Goal: Task Accomplishment & Management: Manage account settings

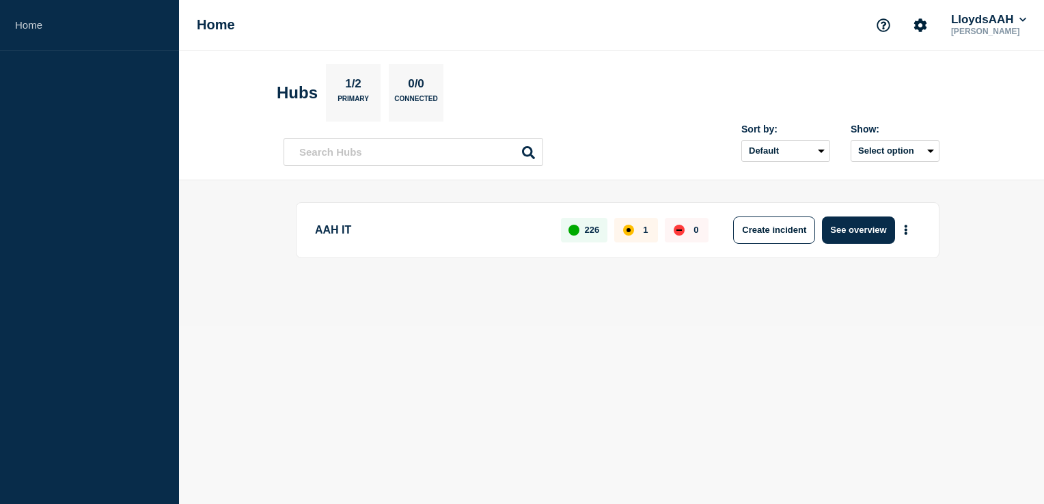
click at [432, 232] on p "AAH IT" at bounding box center [430, 230] width 230 height 27
click at [724, 337] on body "Home Home LloydsAAH [PERSON_NAME] Hubs 1/2 Primary 0/0 Connected Sort by: Defau…" at bounding box center [522, 252] width 1044 height 504
click at [412, 232] on p "AAH IT" at bounding box center [430, 230] width 230 height 27
click at [869, 231] on button "See overview" at bounding box center [858, 230] width 72 height 27
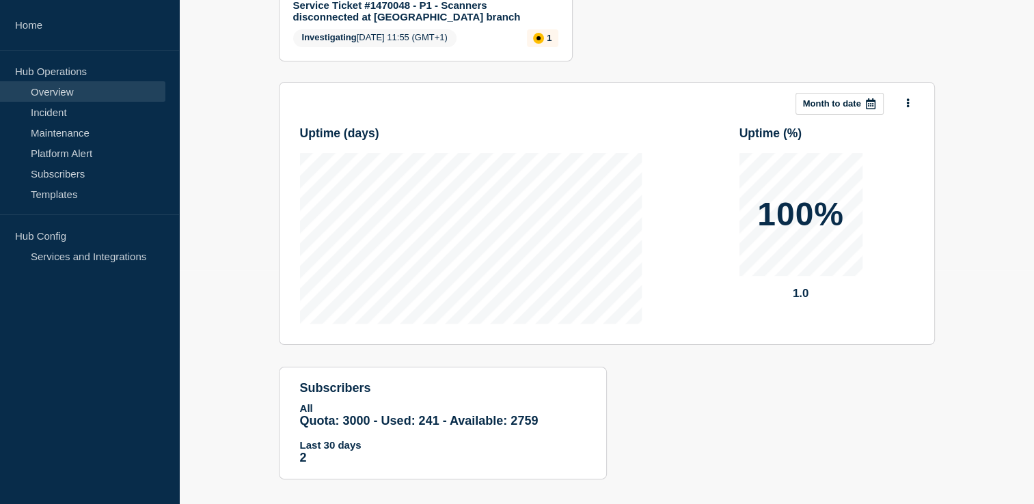
scroll to position [249, 0]
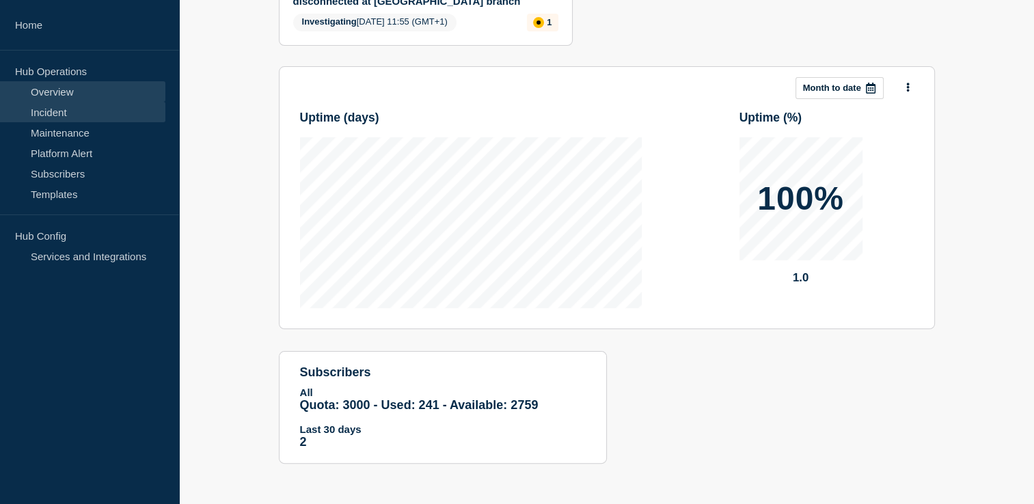
click at [74, 113] on link "Incident" at bounding box center [82, 112] width 165 height 20
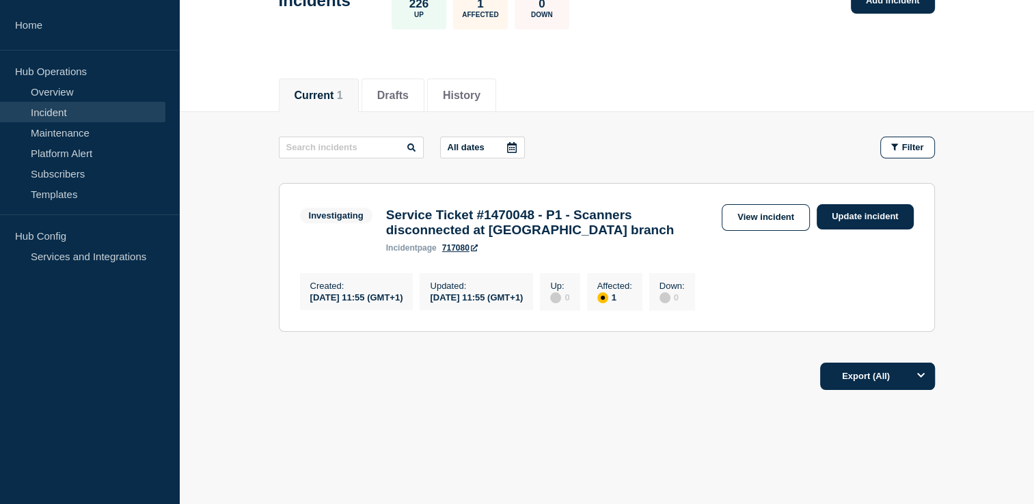
scroll to position [116, 0]
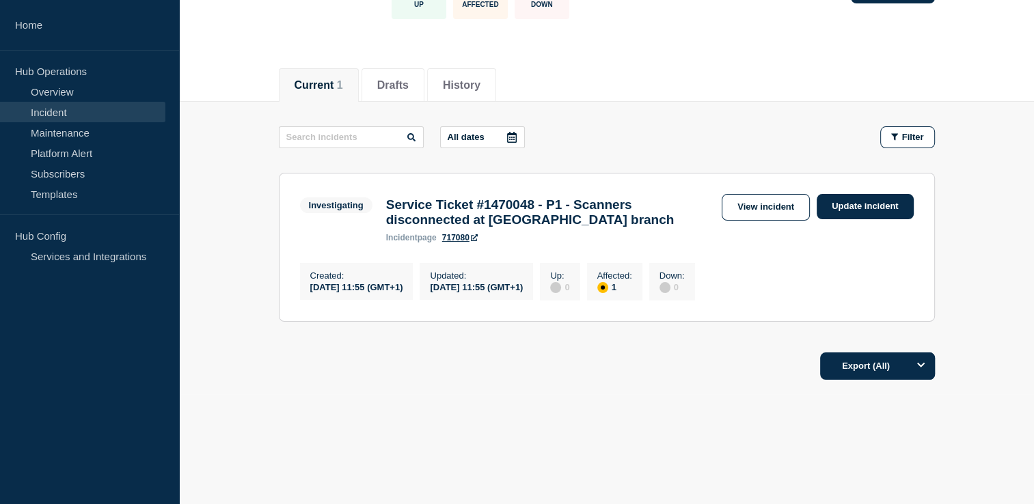
drag, startPoint x: 424, startPoint y: 387, endPoint x: 450, endPoint y: 382, distance: 25.7
click at [424, 387] on footer "Export (All)" at bounding box center [606, 371] width 855 height 59
click at [782, 194] on link "View incident" at bounding box center [766, 207] width 88 height 27
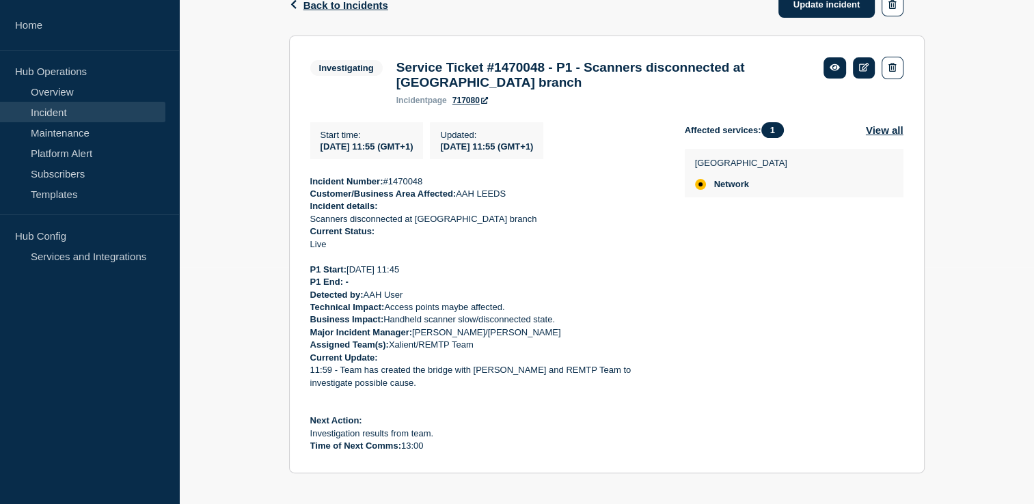
scroll to position [255, 0]
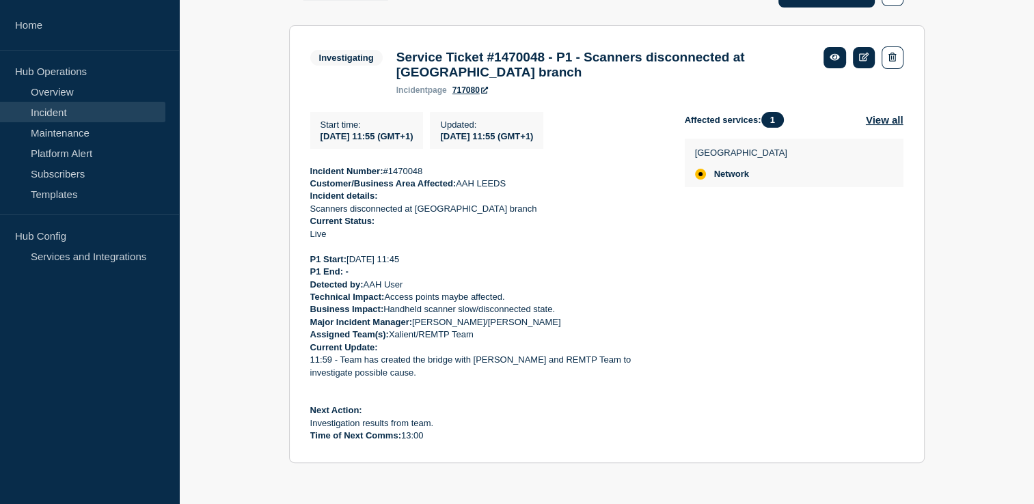
drag, startPoint x: 429, startPoint y: 436, endPoint x: 310, endPoint y: 167, distance: 294.3
click at [310, 167] on div "Incident Number: #1470048 Customer/Business Area Affected: AAH LEEDS Incident d…" at bounding box center [486, 303] width 353 height 277
copy div "Incident Number: #1470048 Customer/Business Area Affected: AAH LEEDS Incident d…"
click at [595, 303] on p "Technical Impact: Access points maybe affected." at bounding box center [486, 297] width 353 height 12
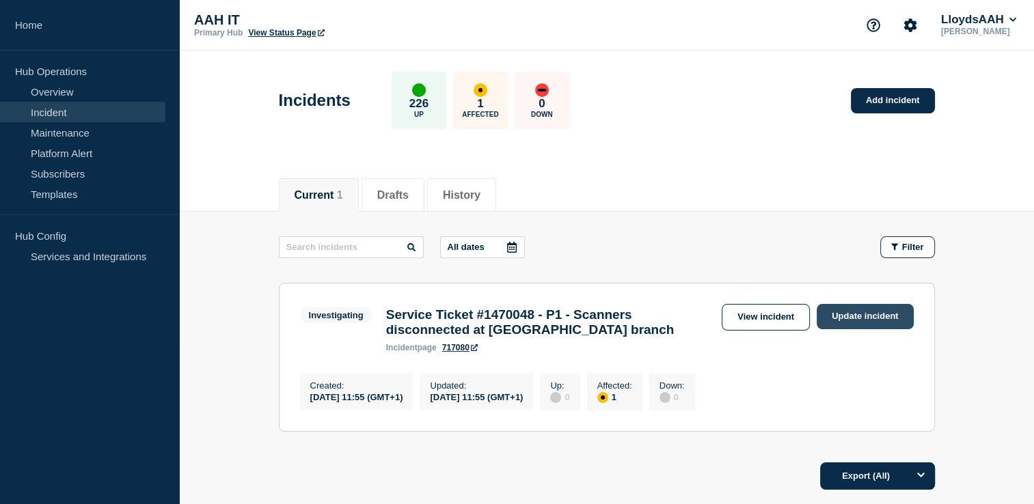
click at [853, 320] on link "Update incident" at bounding box center [864, 316] width 97 height 25
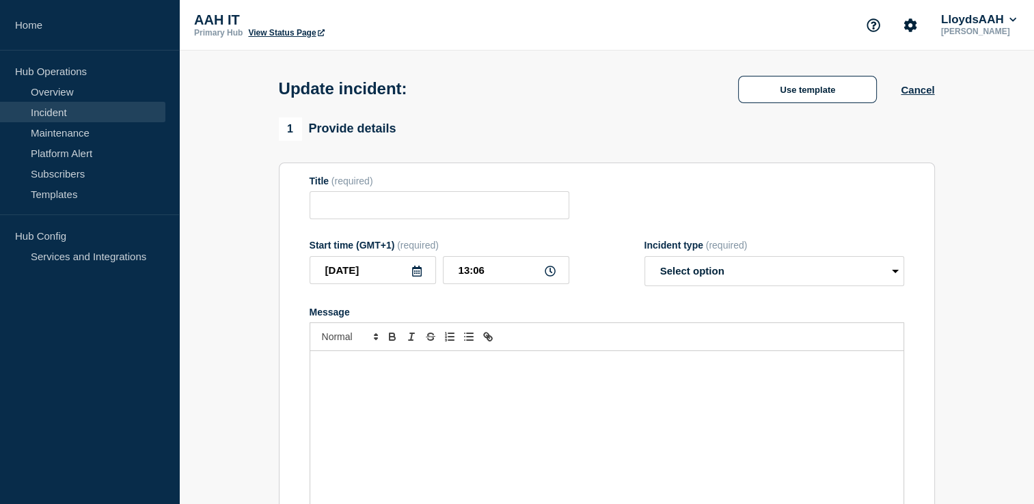
type input "Service Ticket #1470048 - P1 - Scanners disconnected at [GEOGRAPHIC_DATA] branch"
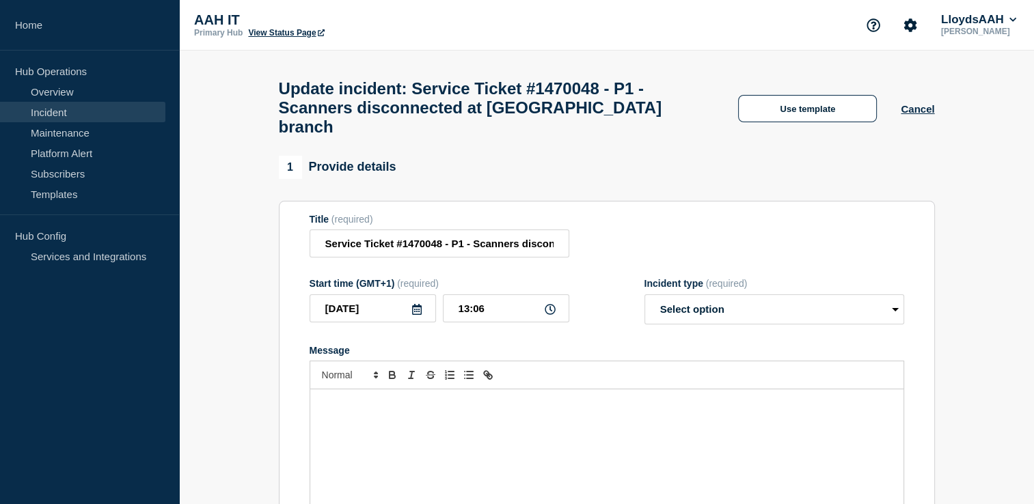
scroll to position [205, 0]
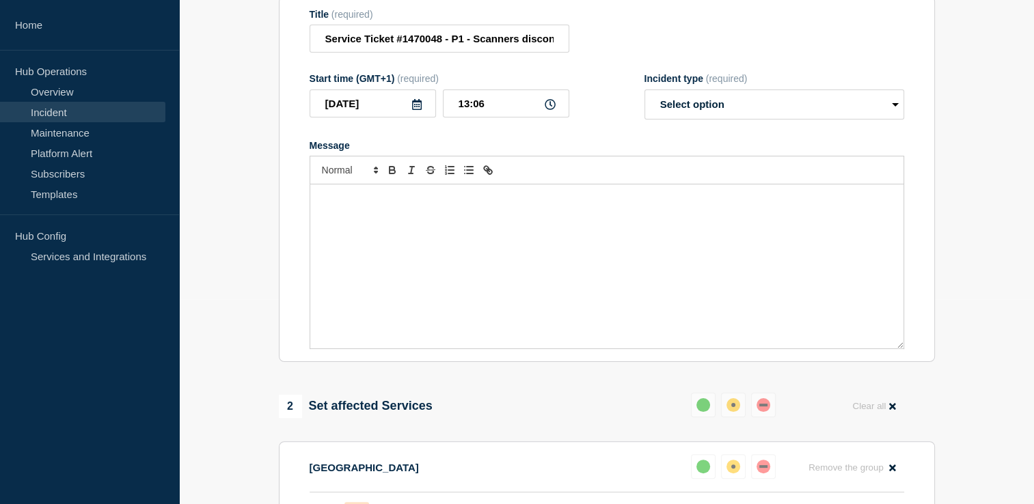
click at [381, 233] on div "Message" at bounding box center [606, 266] width 593 height 164
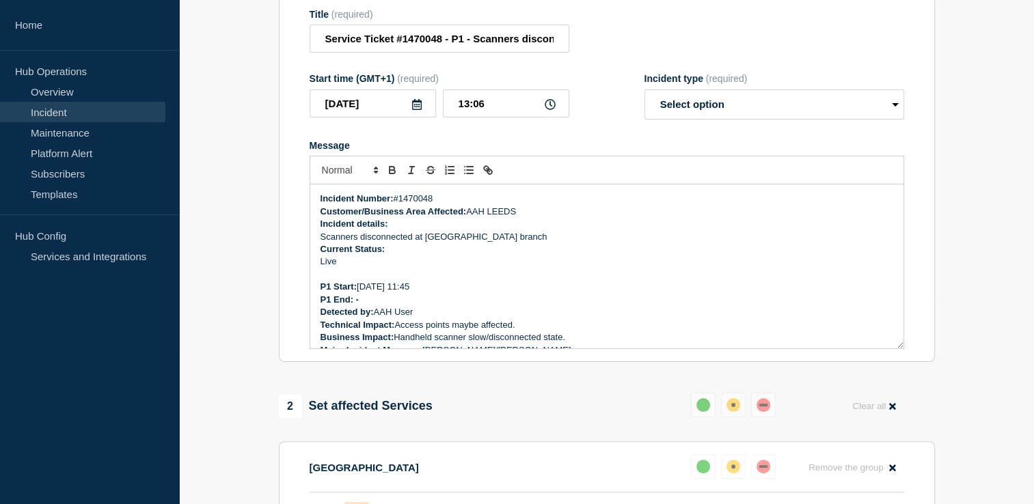
scroll to position [107, 0]
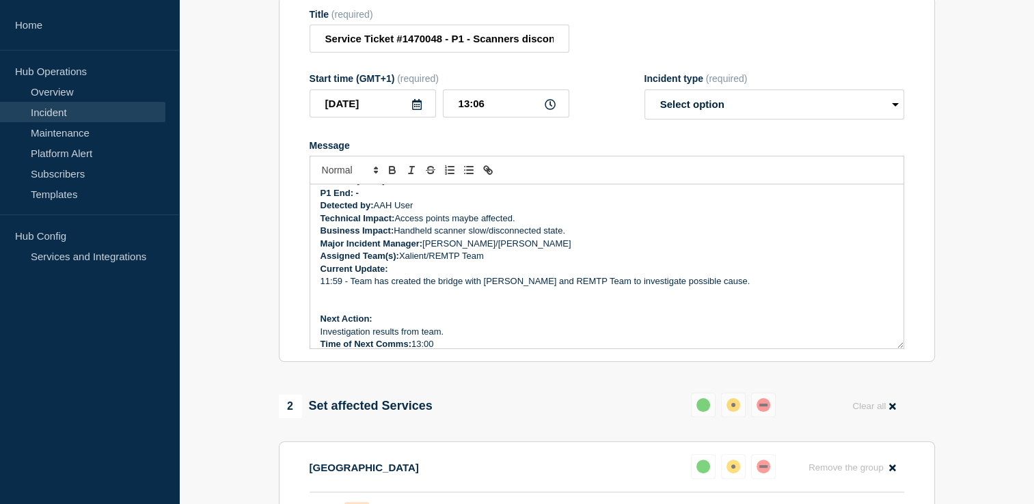
click at [330, 275] on p "11:59 - Team has created the bridge with [PERSON_NAME] and REMTP Team to invest…" at bounding box center [606, 281] width 573 height 12
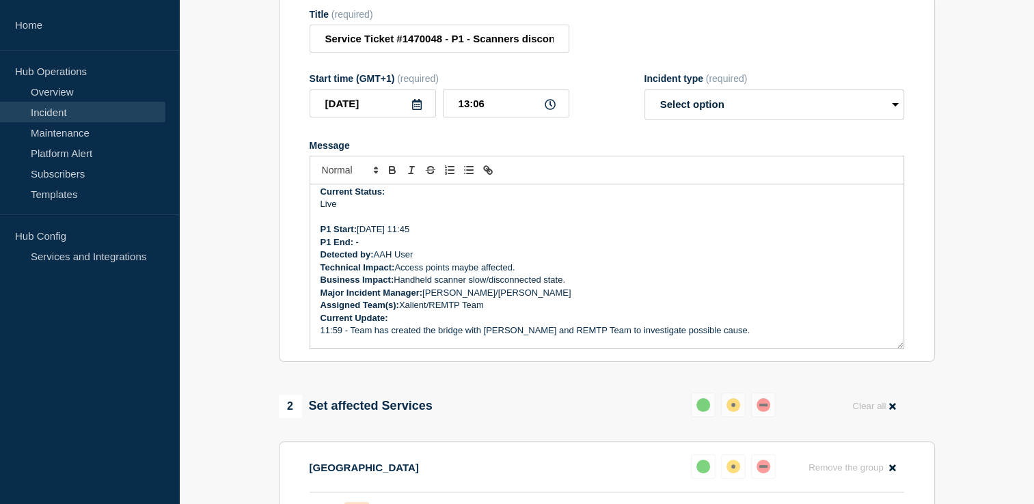
scroll to position [117, 0]
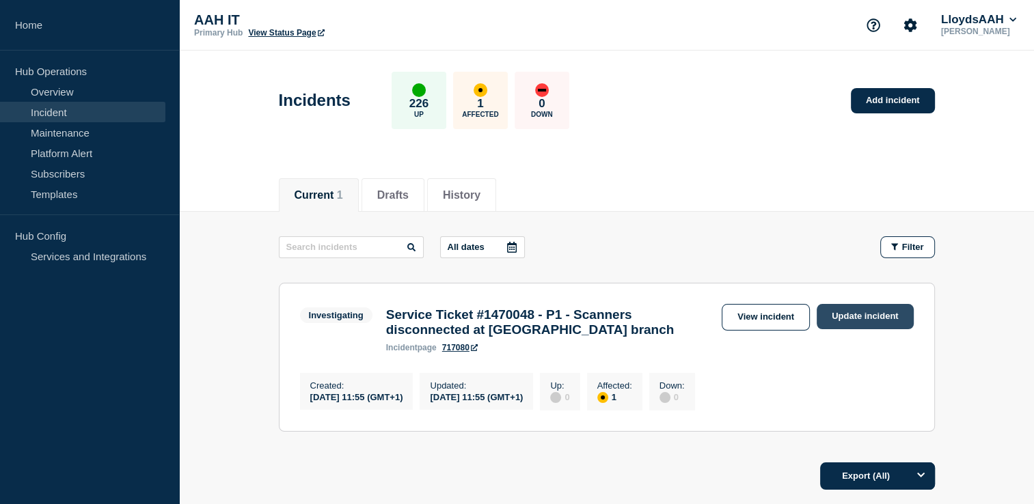
click at [855, 314] on link "Update incident" at bounding box center [864, 316] width 97 height 25
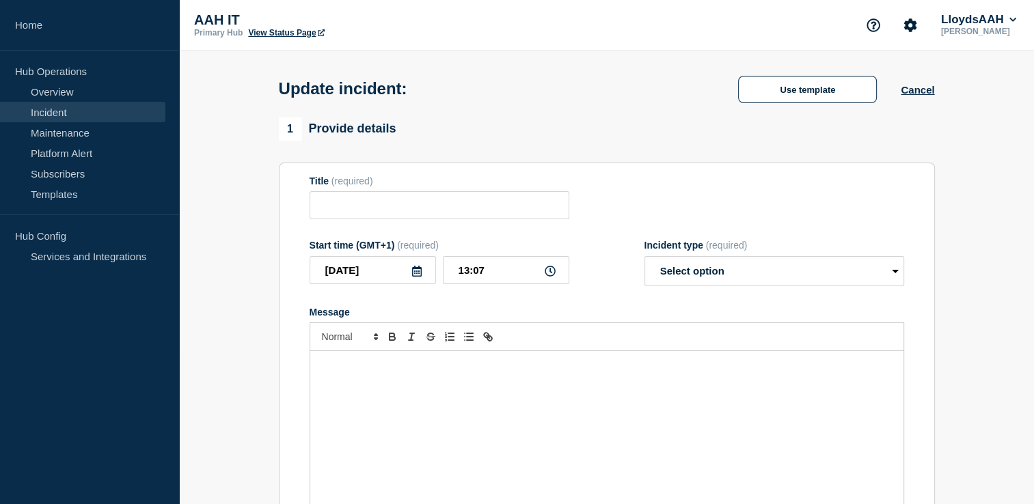
type input "Service Ticket #1470048 - P1 - Scanners disconnected at [GEOGRAPHIC_DATA] branch"
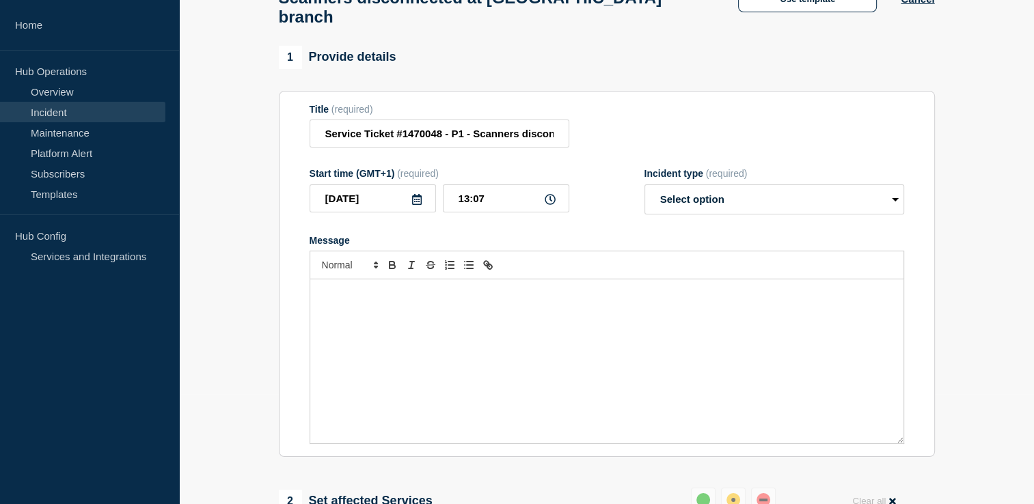
scroll to position [205, 0]
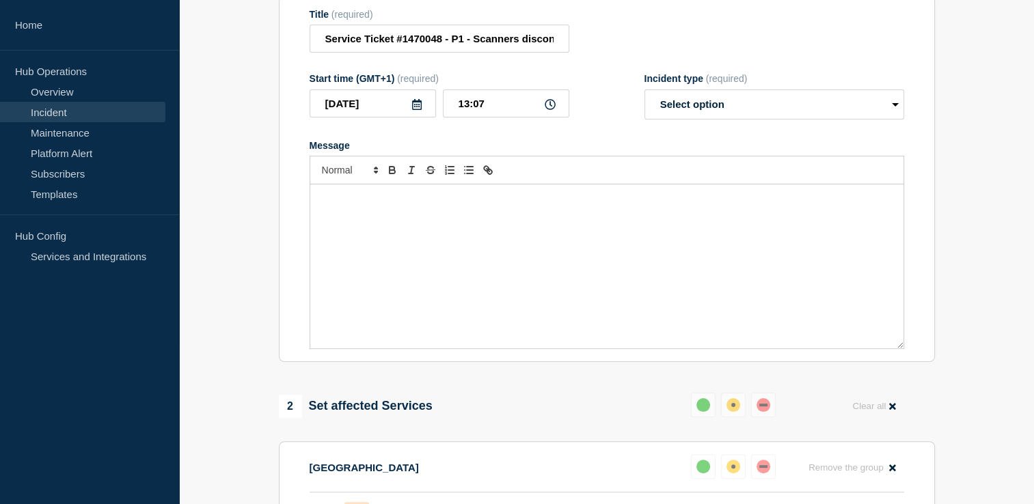
click at [396, 269] on div "Message" at bounding box center [606, 266] width 593 height 164
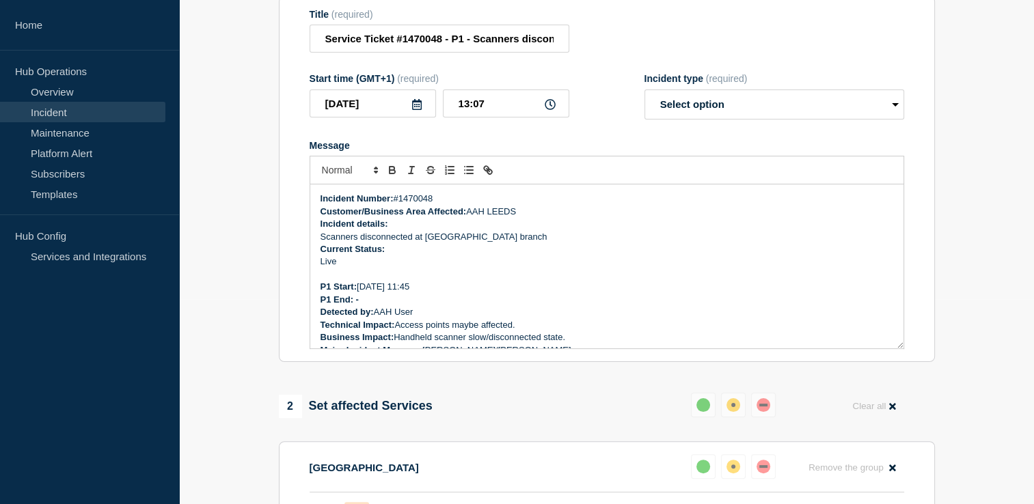
scroll to position [107, 0]
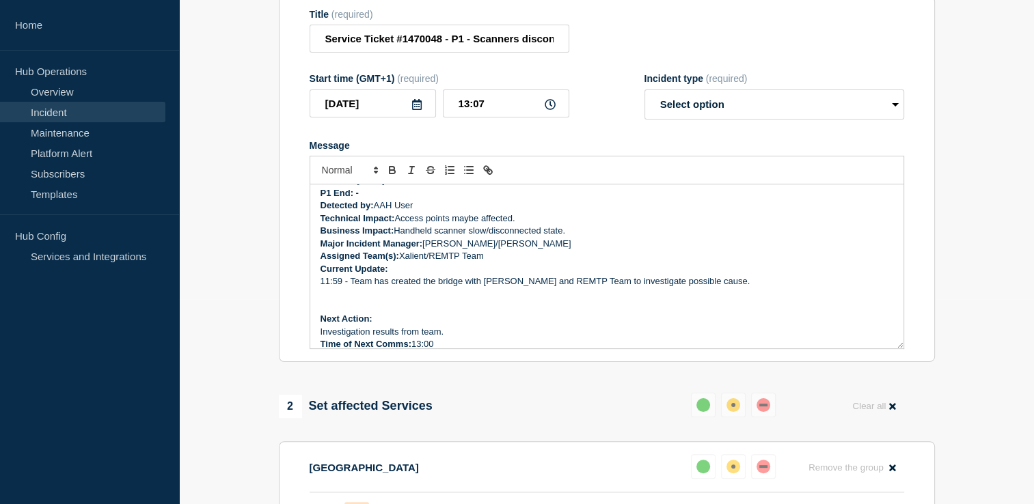
click at [409, 263] on p "Current Update:" at bounding box center [606, 269] width 573 height 12
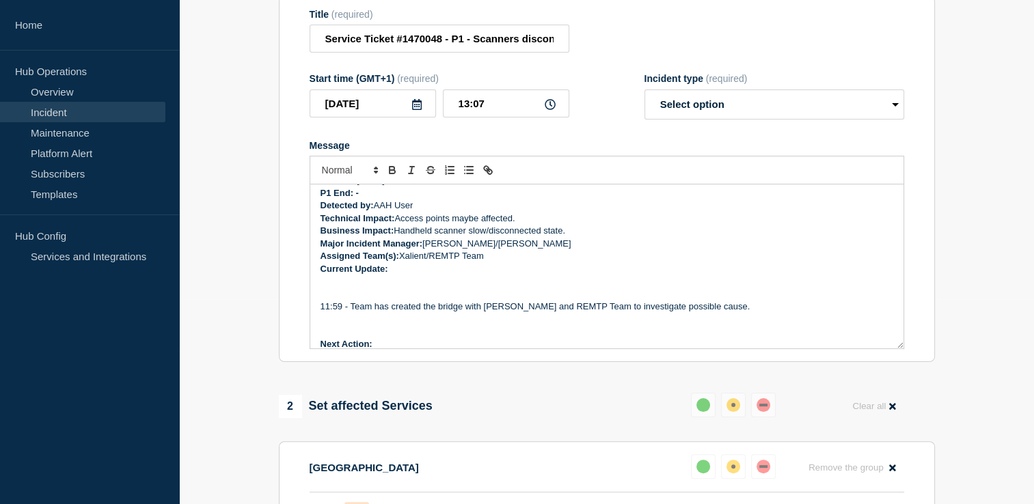
click at [342, 275] on p "Message" at bounding box center [606, 281] width 573 height 12
click at [337, 288] on p "Message" at bounding box center [606, 294] width 573 height 12
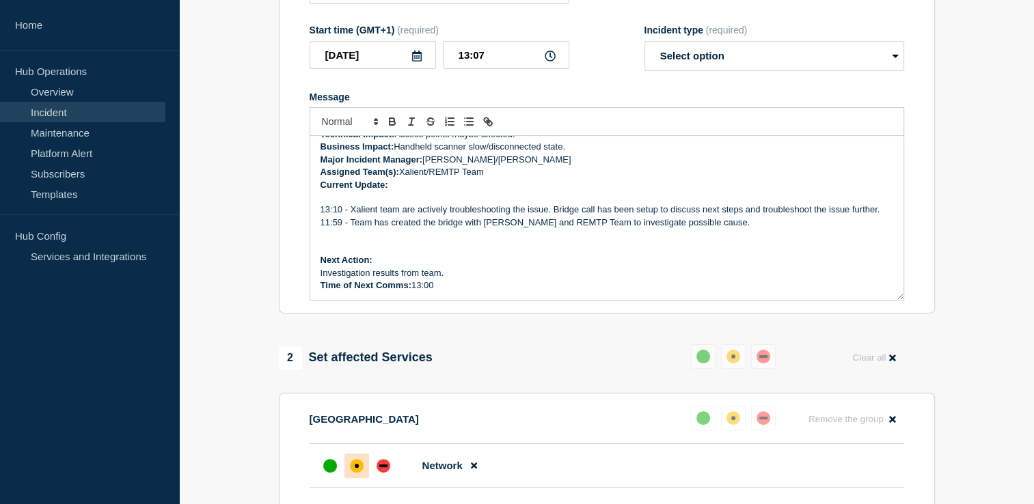
scroll to position [273, 0]
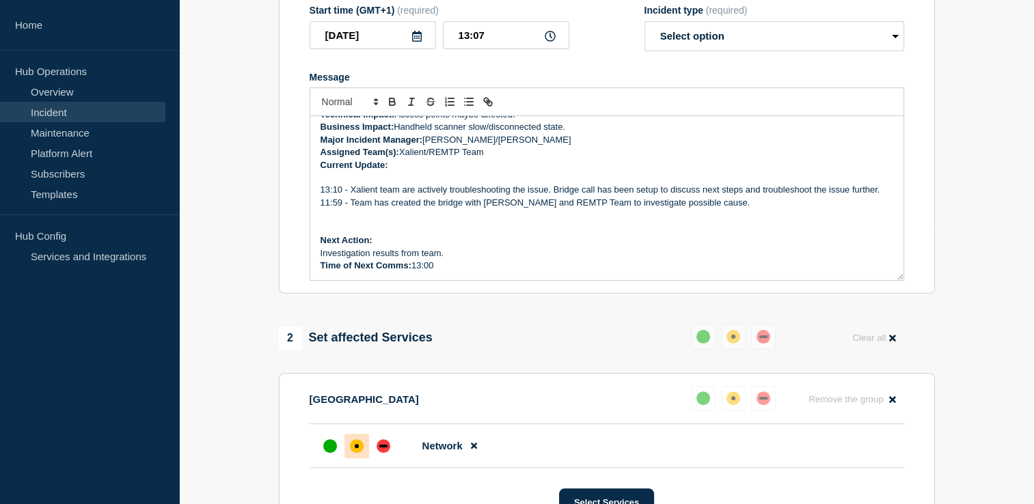
click at [422, 260] on p "Time of Next Comms: 13:00" at bounding box center [606, 266] width 573 height 12
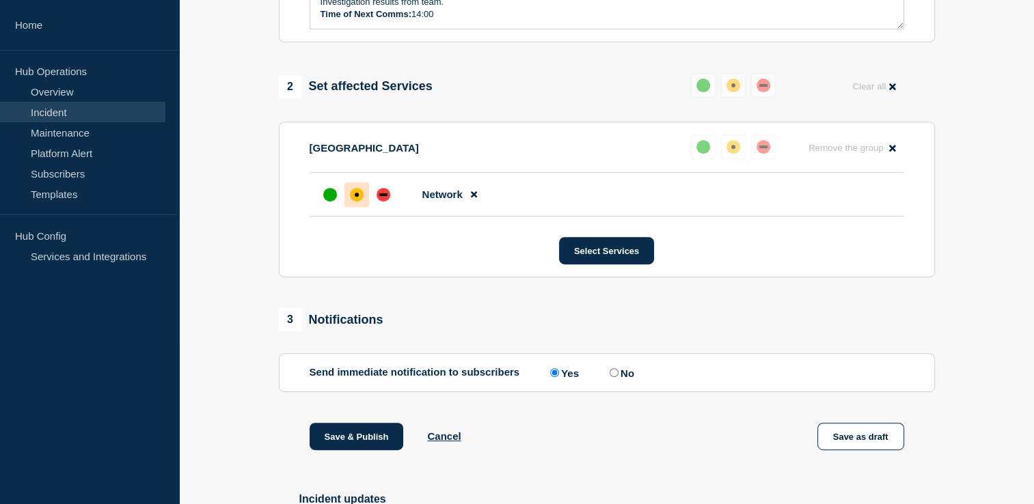
scroll to position [615, 0]
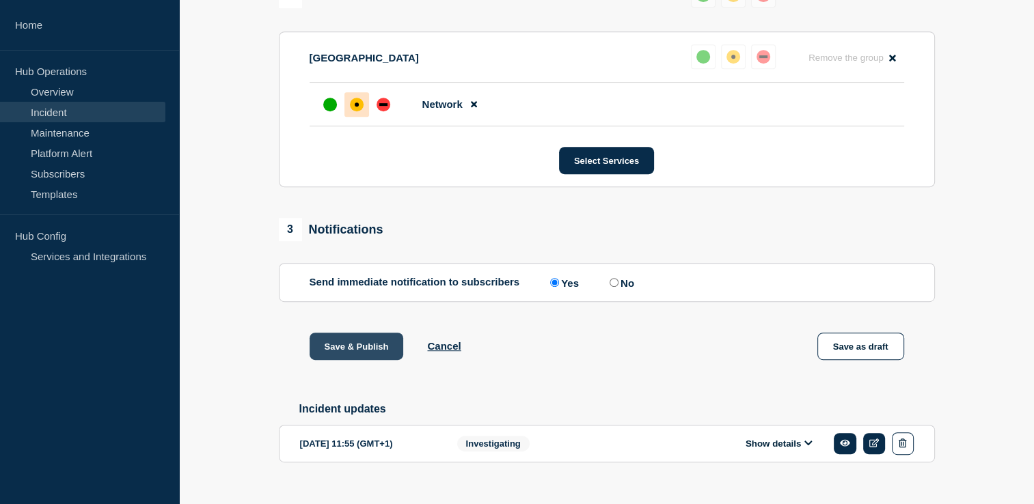
click at [366, 337] on button "Save & Publish" at bounding box center [357, 346] width 94 height 27
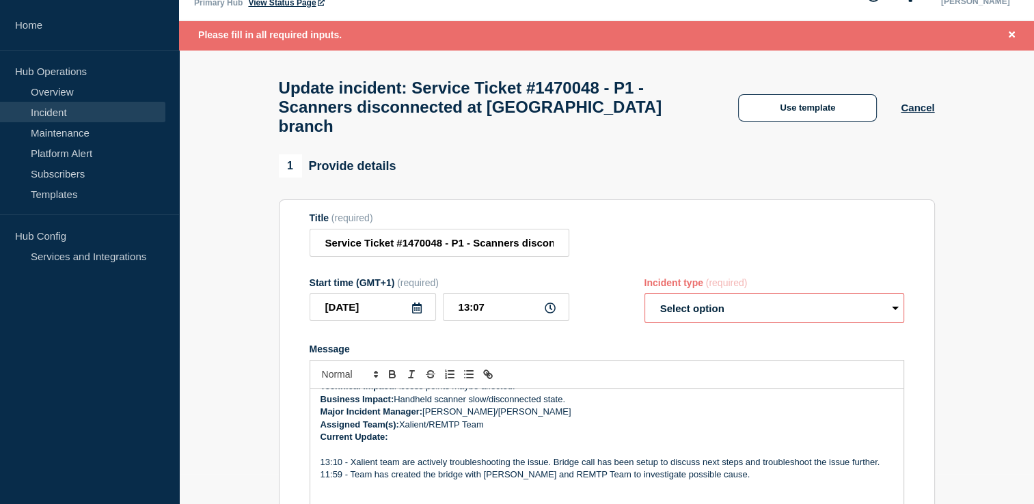
scroll to position [0, 0]
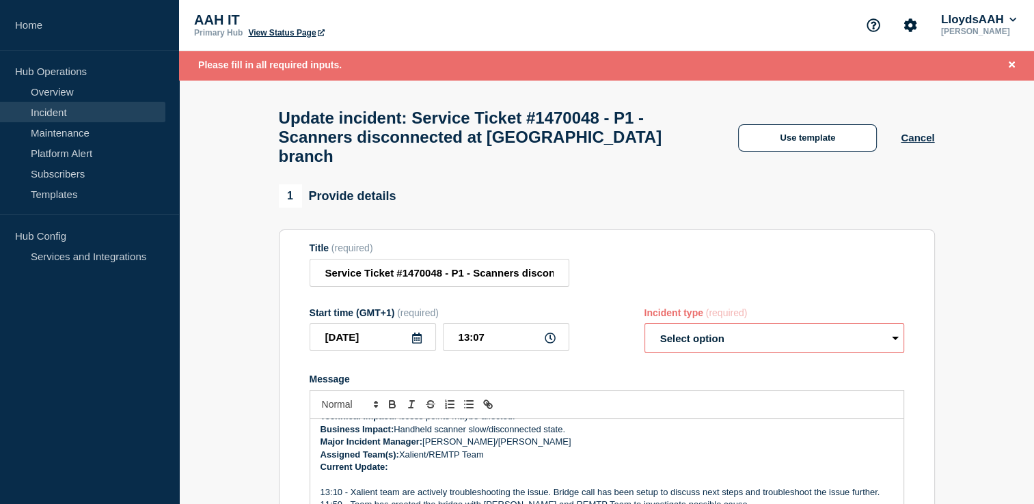
click at [747, 329] on select "Select option Investigating Identified Monitoring Resolved" at bounding box center [774, 338] width 260 height 30
select select "investigating"
click at [644, 323] on select "Select option Investigating Identified Monitoring Resolved" at bounding box center [774, 338] width 260 height 30
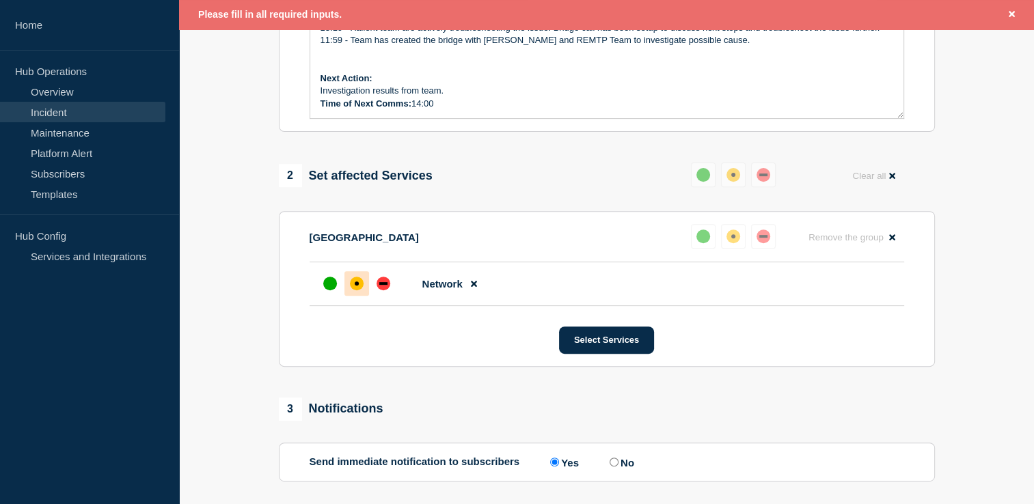
scroll to position [659, 0]
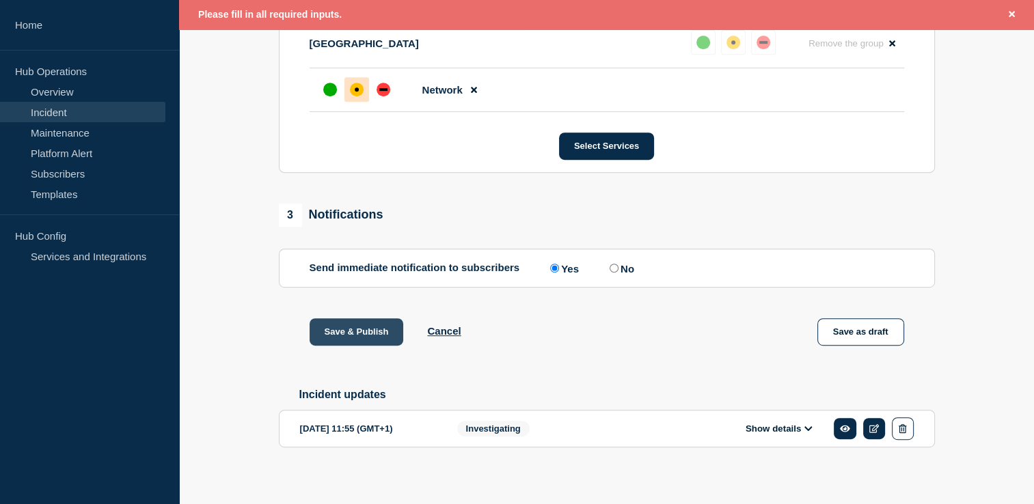
click at [348, 318] on button "Save & Publish" at bounding box center [357, 331] width 94 height 27
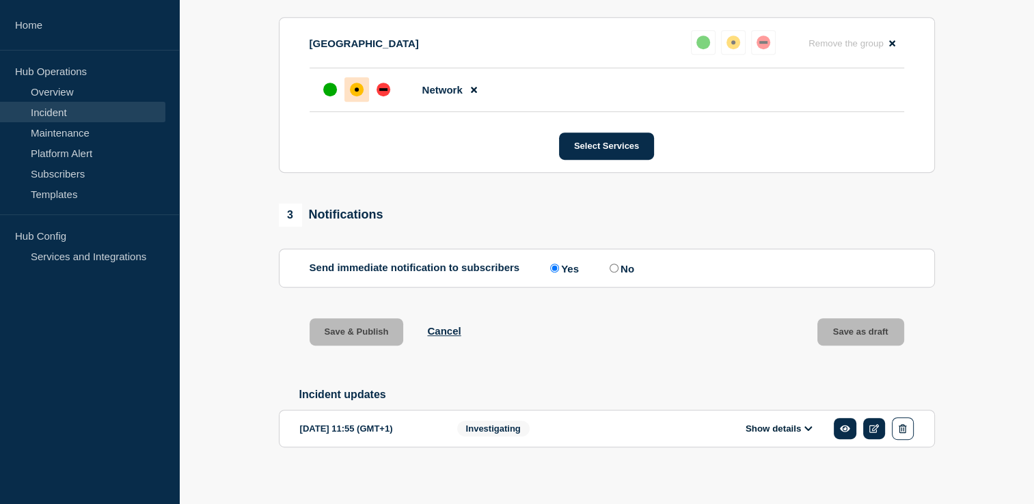
scroll to position [630, 0]
